Goal: Find specific page/section: Find specific page/section

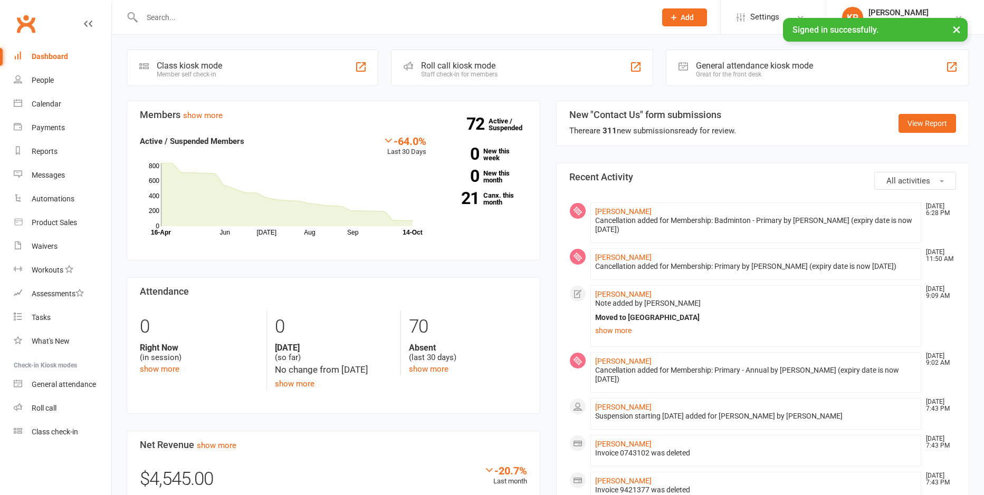
click at [194, 22] on input "text" at bounding box center [394, 17] width 510 height 15
paste input "[PERSON_NAME][EMAIL_ADDRESS][DOMAIN_NAME]"
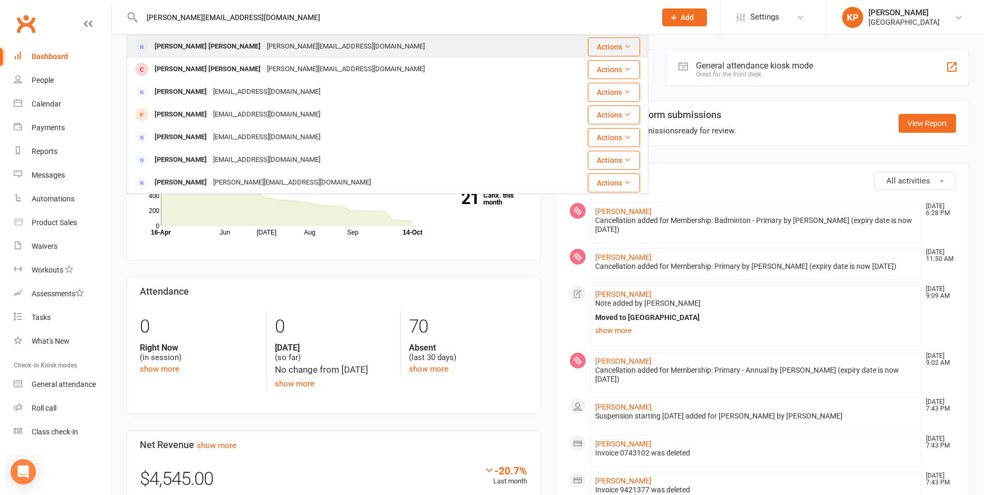
type input "[PERSON_NAME][EMAIL_ADDRESS][DOMAIN_NAME]"
click at [305, 42] on div "[PERSON_NAME][EMAIL_ADDRESS][DOMAIN_NAME]" at bounding box center [346, 46] width 164 height 15
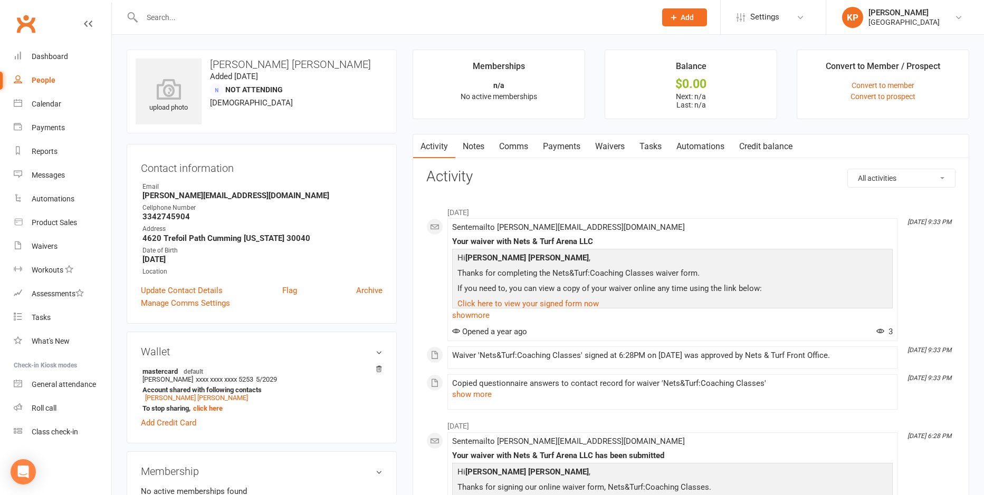
click at [196, 20] on input "text" at bounding box center [394, 17] width 510 height 15
paste input "[PERSON_NAME][EMAIL_ADDRESS][DOMAIN_NAME]"
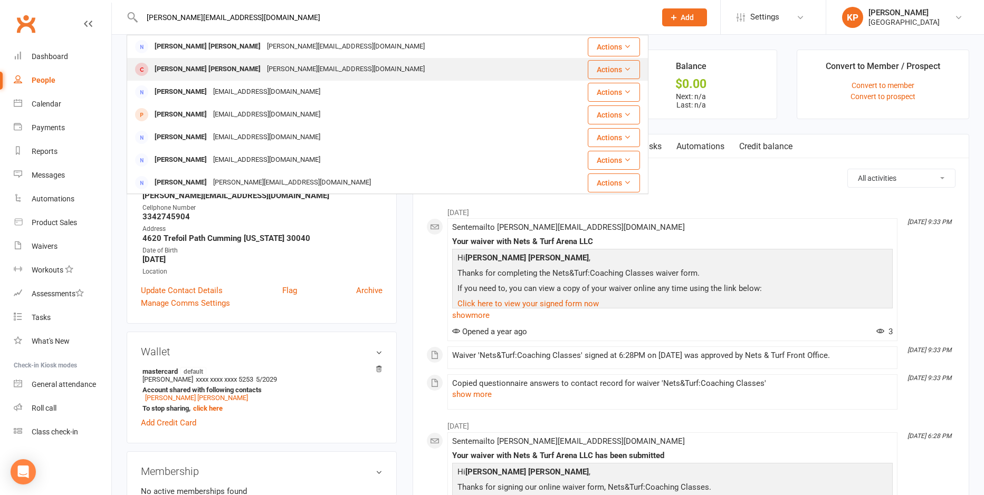
type input "[PERSON_NAME][EMAIL_ADDRESS][DOMAIN_NAME]"
click at [192, 71] on div "[PERSON_NAME] [PERSON_NAME]" at bounding box center [207, 69] width 112 height 15
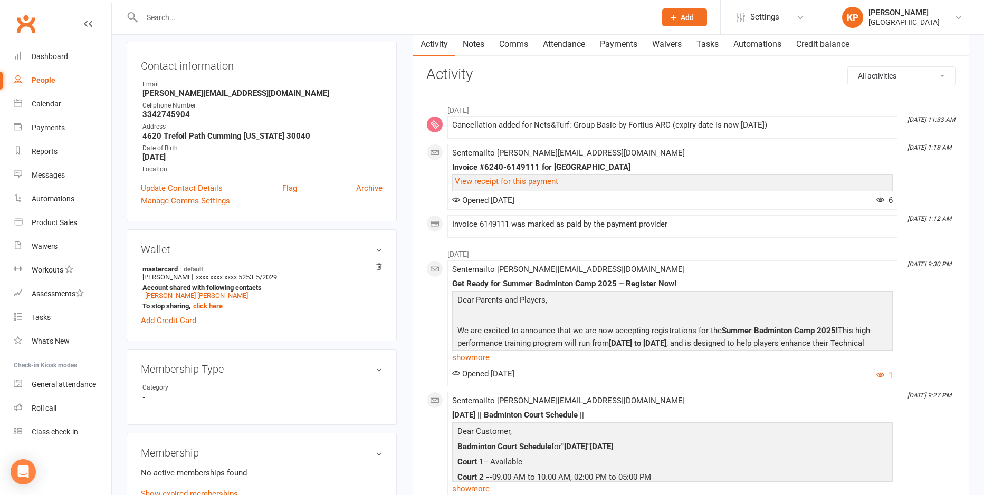
scroll to position [106, 0]
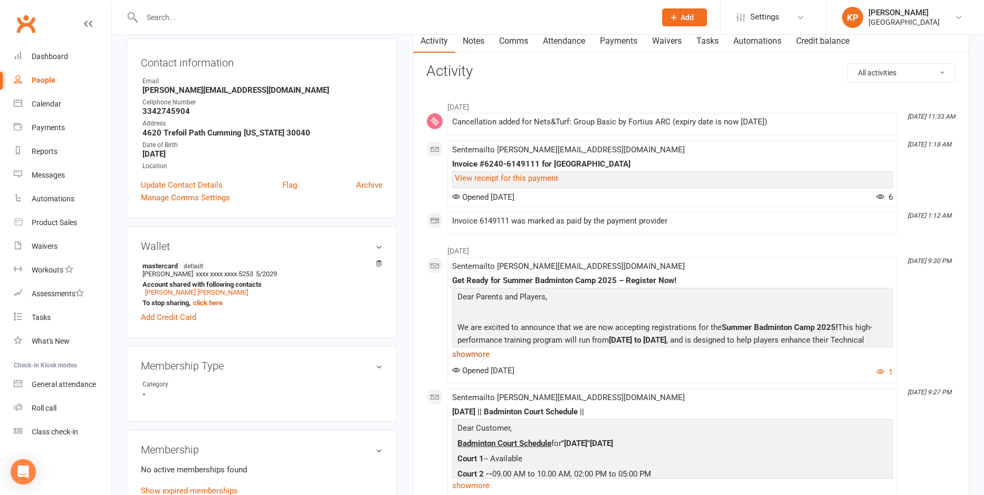
click at [482, 353] on link "show more" at bounding box center [672, 354] width 441 height 15
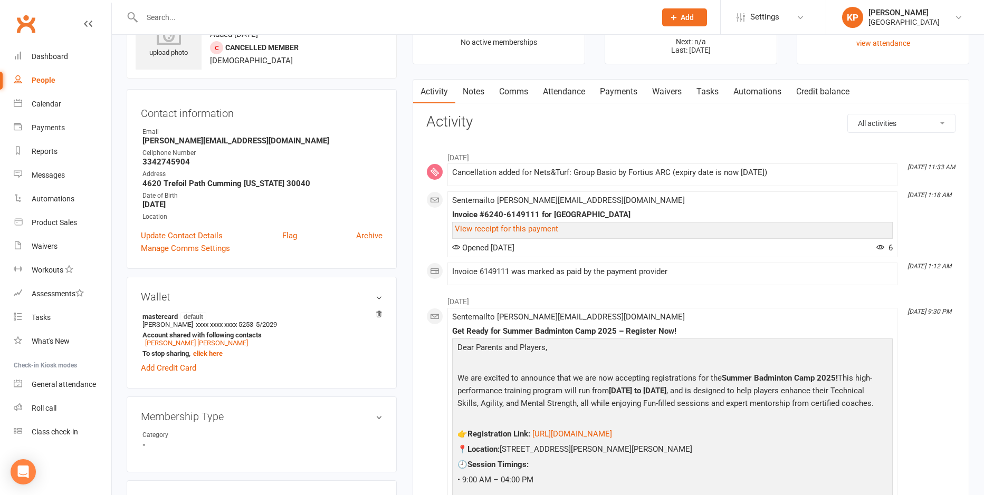
scroll to position [0, 0]
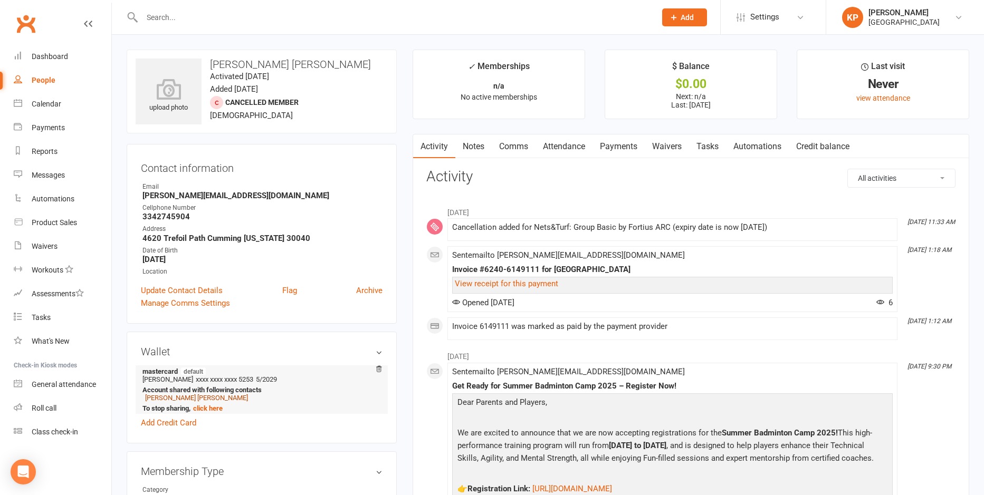
click at [193, 395] on link "[PERSON_NAME] [PERSON_NAME]" at bounding box center [196, 398] width 103 height 8
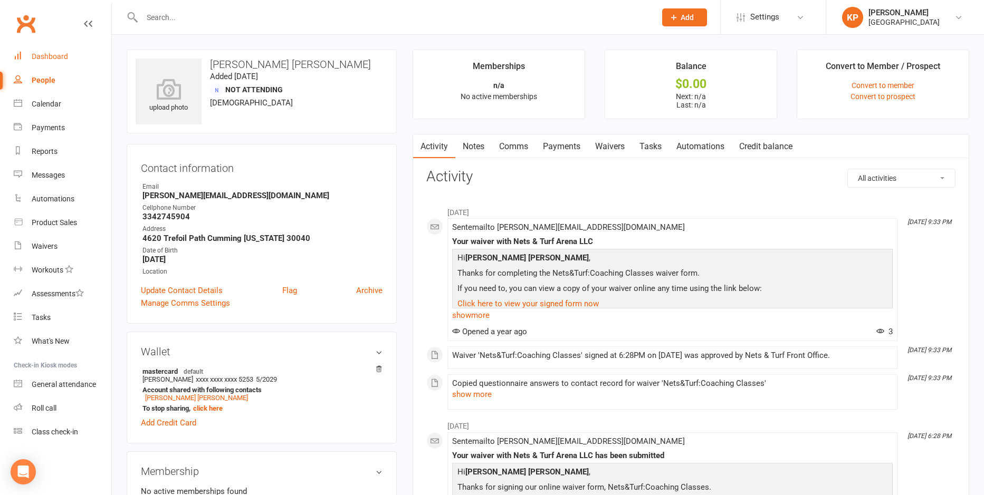
click at [53, 60] on div "Dashboard" at bounding box center [50, 56] width 36 height 8
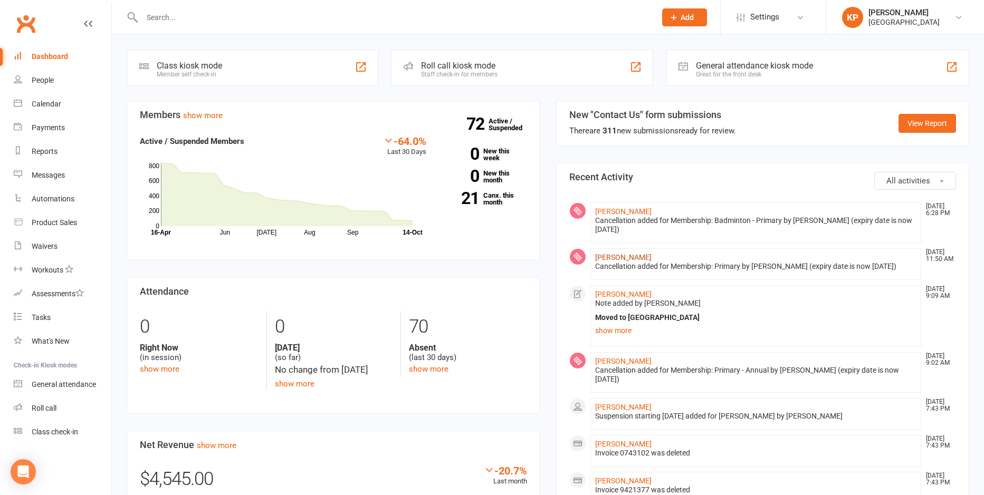
click at [629, 255] on link "[PERSON_NAME]" at bounding box center [623, 257] width 56 height 8
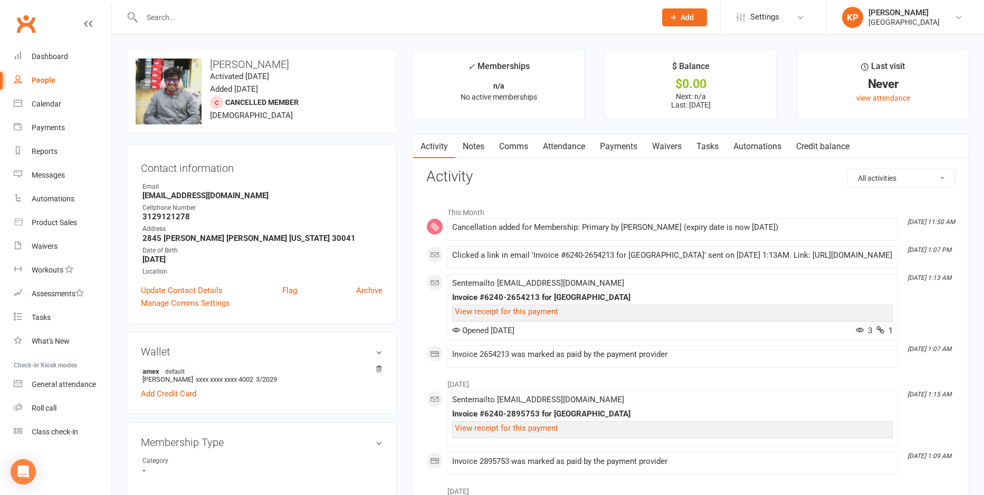
drag, startPoint x: 283, startPoint y: 65, endPoint x: 204, endPoint y: 63, distance: 78.6
click at [204, 63] on h3 "[PERSON_NAME]" at bounding box center [262, 65] width 252 height 12
copy div "change photo [PERSON_NAME]"
click at [203, 11] on input "text" at bounding box center [394, 17] width 510 height 15
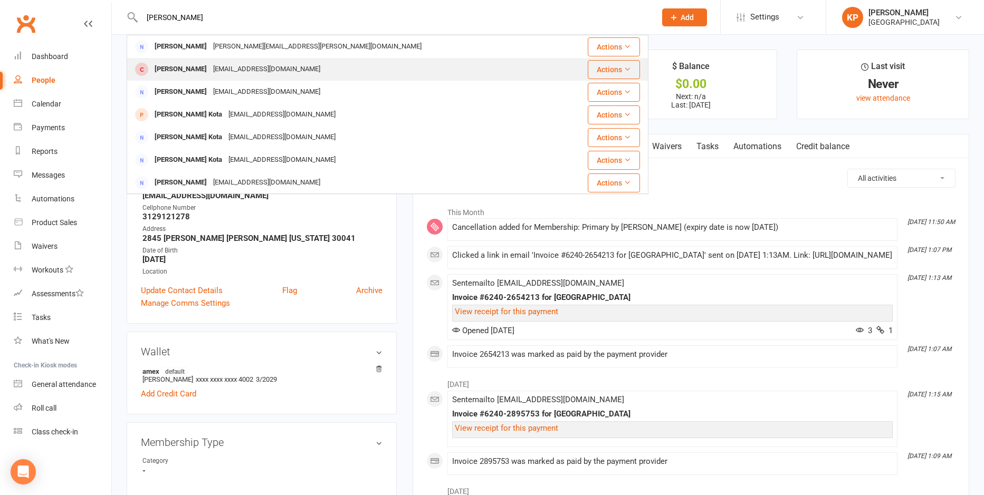
type input "[PERSON_NAME]"
click at [331, 74] on div "[PERSON_NAME] [EMAIL_ADDRESS][DOMAIN_NAME]" at bounding box center [344, 70] width 433 height 22
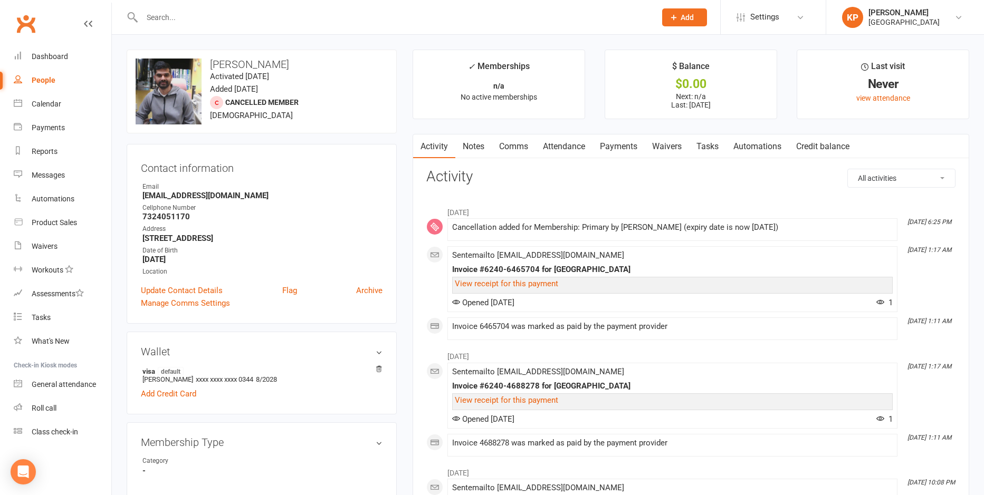
click at [165, 12] on input "text" at bounding box center [394, 17] width 510 height 15
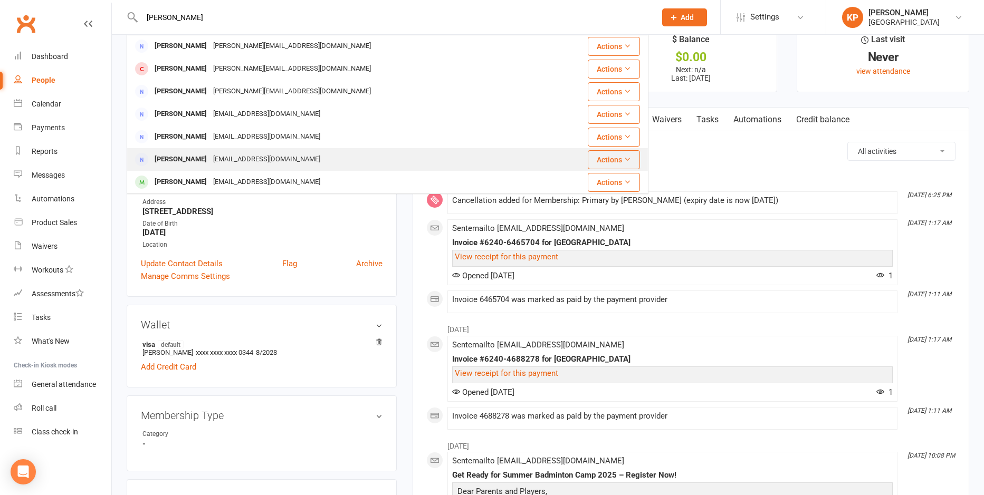
scroll to position [53, 0]
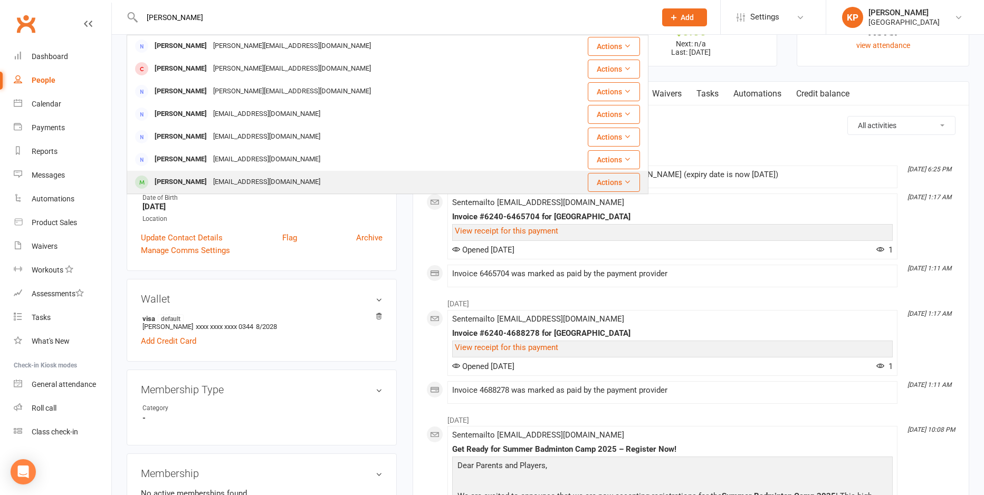
type input "[PERSON_NAME]"
click at [187, 179] on div "[PERSON_NAME]" at bounding box center [180, 182] width 59 height 15
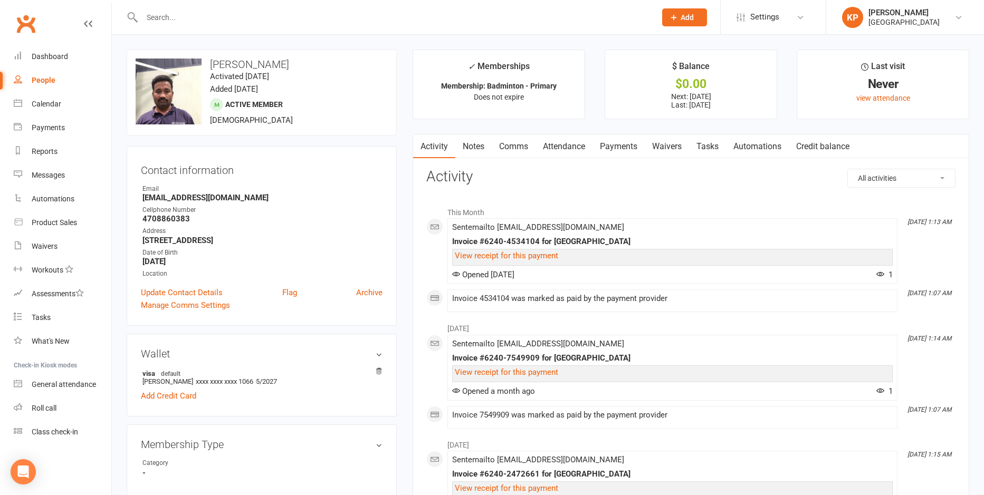
click at [614, 145] on link "Payments" at bounding box center [618, 147] width 52 height 24
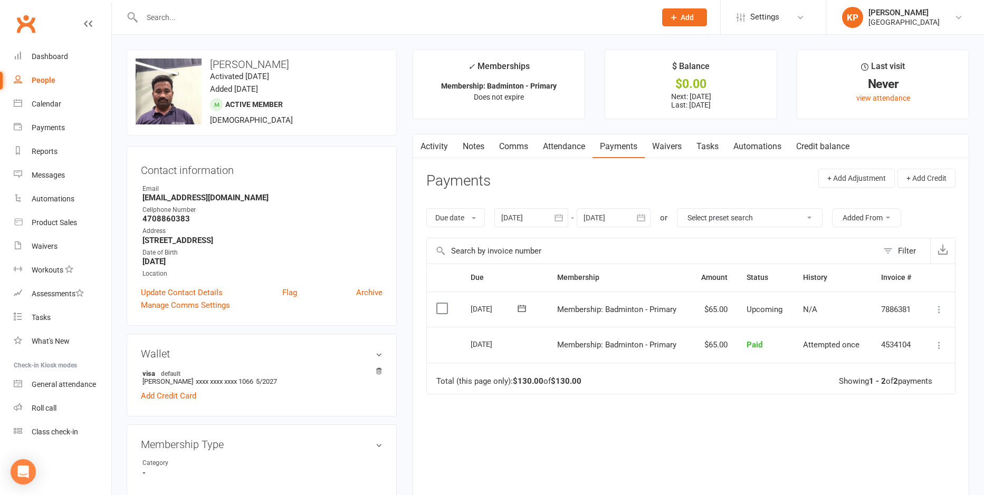
click at [230, 19] on input "text" at bounding box center [394, 17] width 510 height 15
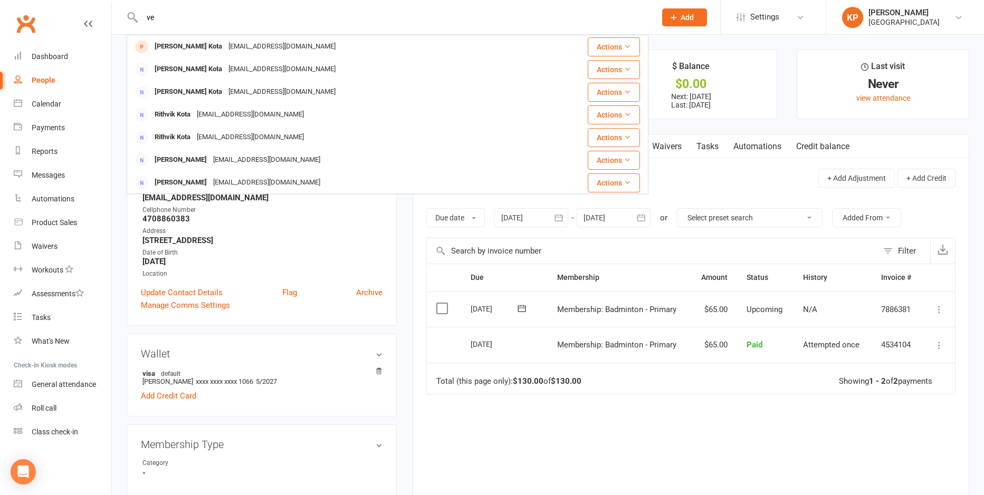
type input "v"
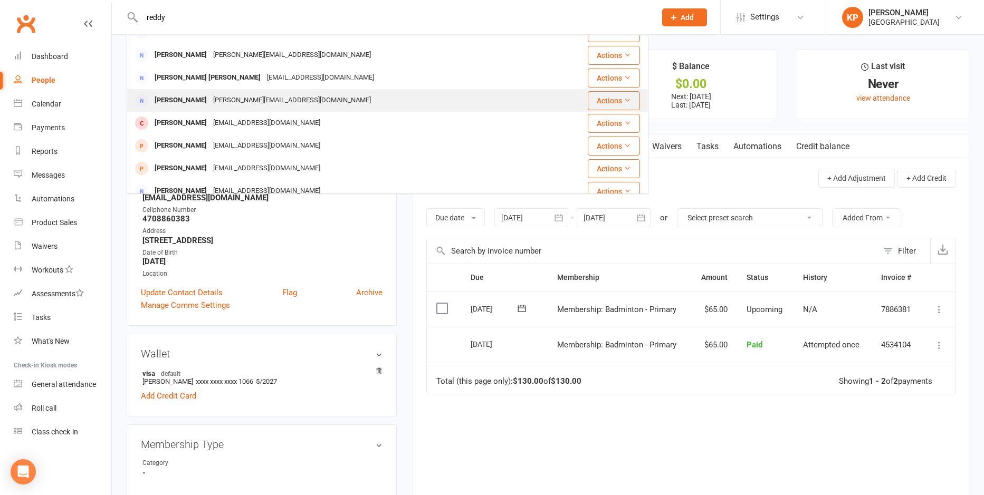
scroll to position [295, 0]
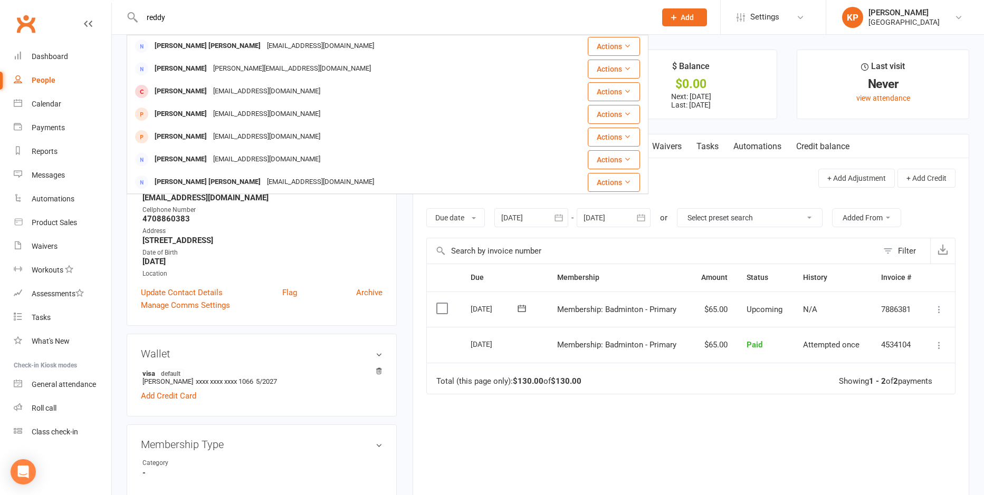
type input "reddy"
